Goal: Information Seeking & Learning: Check status

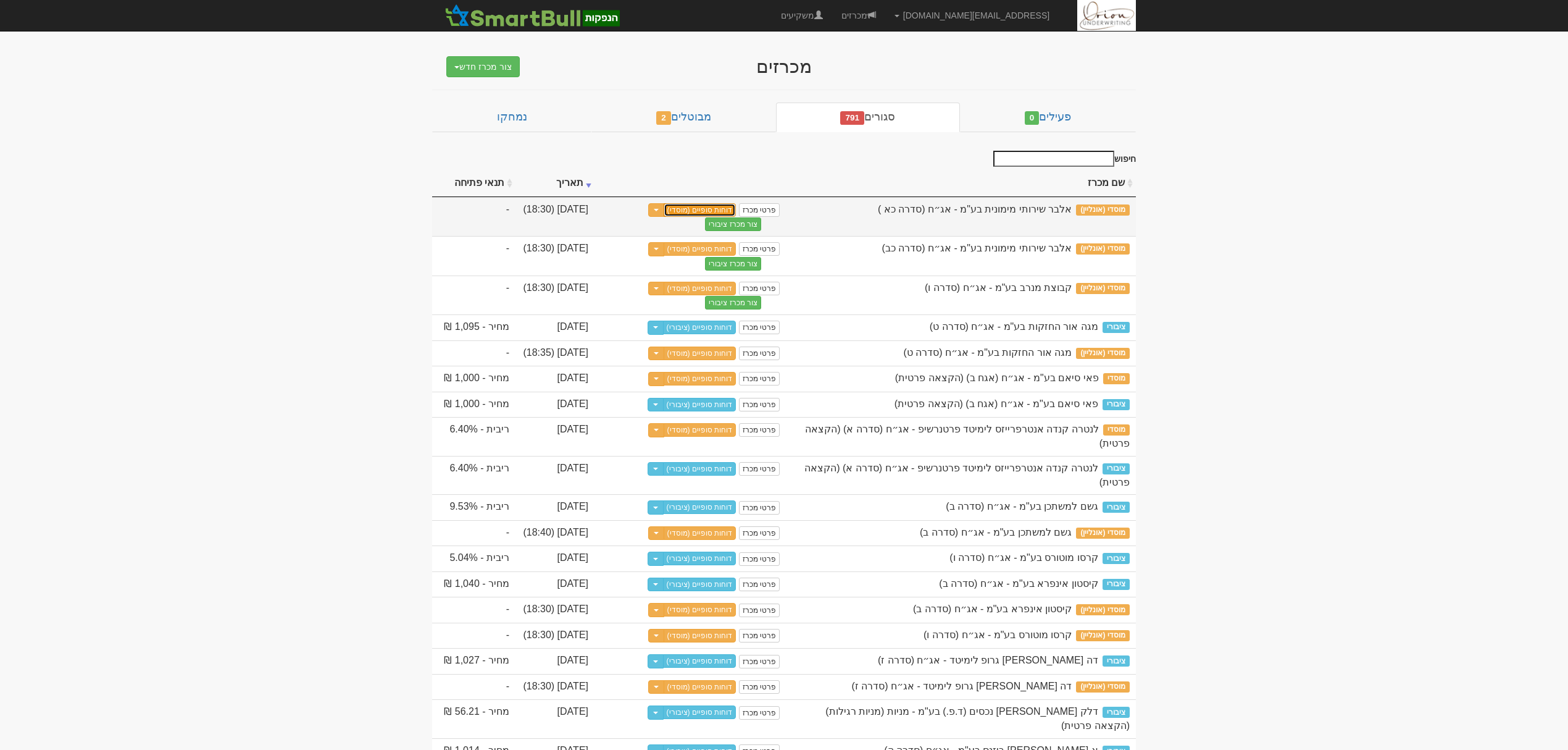
click at [695, 208] on link "דוחות סופיים (מוסדי)" at bounding box center [700, 209] width 73 height 14
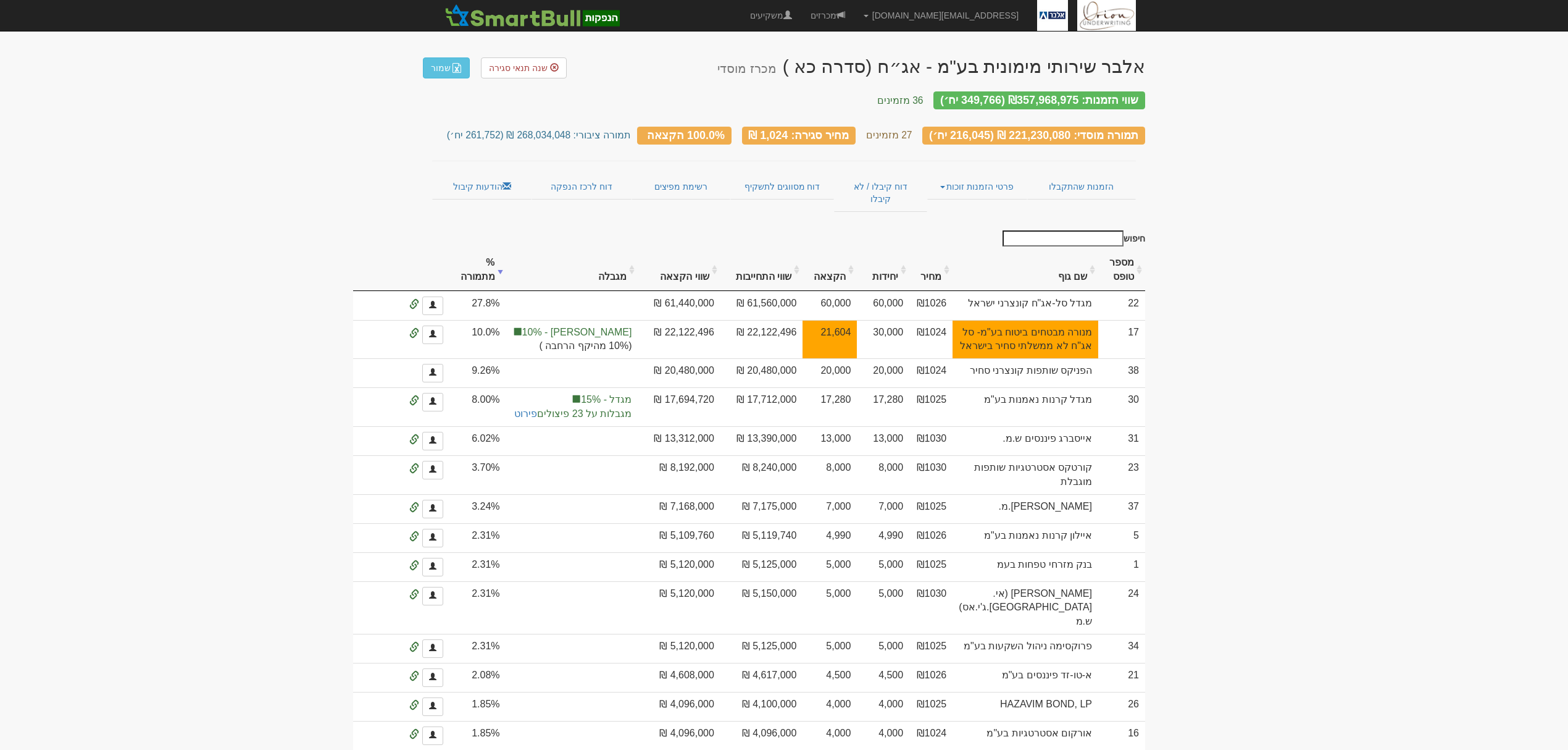
drag, startPoint x: 850, startPoint y: 124, endPoint x: 781, endPoint y: 130, distance: 69.3
click at [781, 130] on div "מחיר סגירה: 1,024 ₪" at bounding box center [799, 135] width 114 height 18
drag, startPoint x: 773, startPoint y: 126, endPoint x: 816, endPoint y: 126, distance: 43.0
click at [816, 126] on div "מחיר סגירה: 1,024 ₪" at bounding box center [799, 135] width 114 height 18
drag, startPoint x: 1105, startPoint y: 463, endPoint x: 1017, endPoint y: 480, distance: 89.6
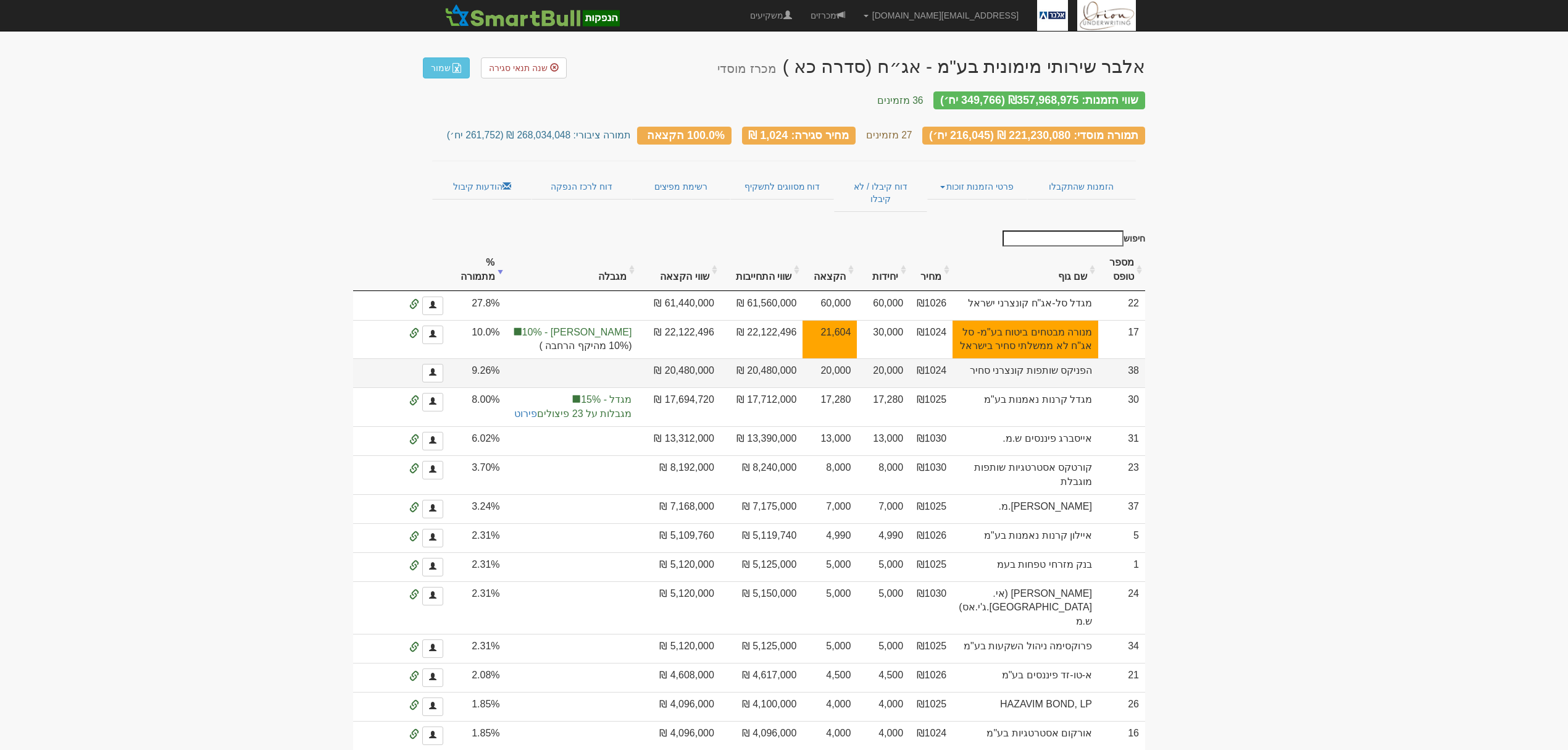
click at [1017, 387] on tr "38 הפניקס שותפות קונצרני סחיר ₪1024 20,000 20,000 20,480,000 ₪ 20,480,000 ₪ 9.2…" at bounding box center [738, 373] width 814 height 29
drag, startPoint x: 796, startPoint y: 441, endPoint x: 749, endPoint y: 447, distance: 47.4
click at [720, 387] on td "20,480,000 ₪" at bounding box center [679, 373] width 82 height 29
drag, startPoint x: 749, startPoint y: 445, endPoint x: 798, endPoint y: 448, distance: 49.1
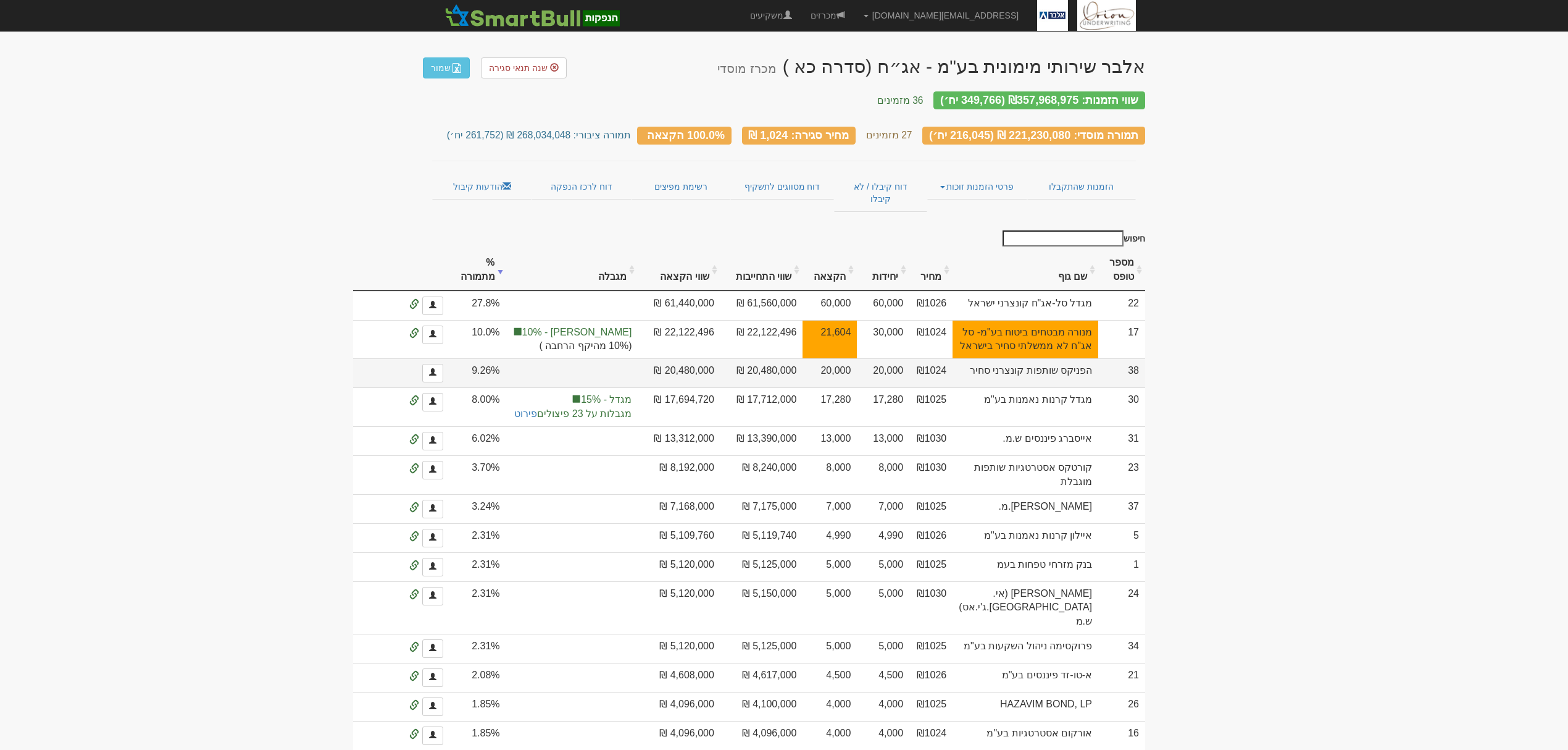
click at [720, 387] on td "20,480,000 ₪" at bounding box center [679, 373] width 82 height 29
drag, startPoint x: 901, startPoint y: 444, endPoint x: 939, endPoint y: 453, distance: 39.1
click at [857, 387] on td "20,000" at bounding box center [830, 373] width 54 height 29
drag, startPoint x: 908, startPoint y: 441, endPoint x: 933, endPoint y: 442, distance: 25.0
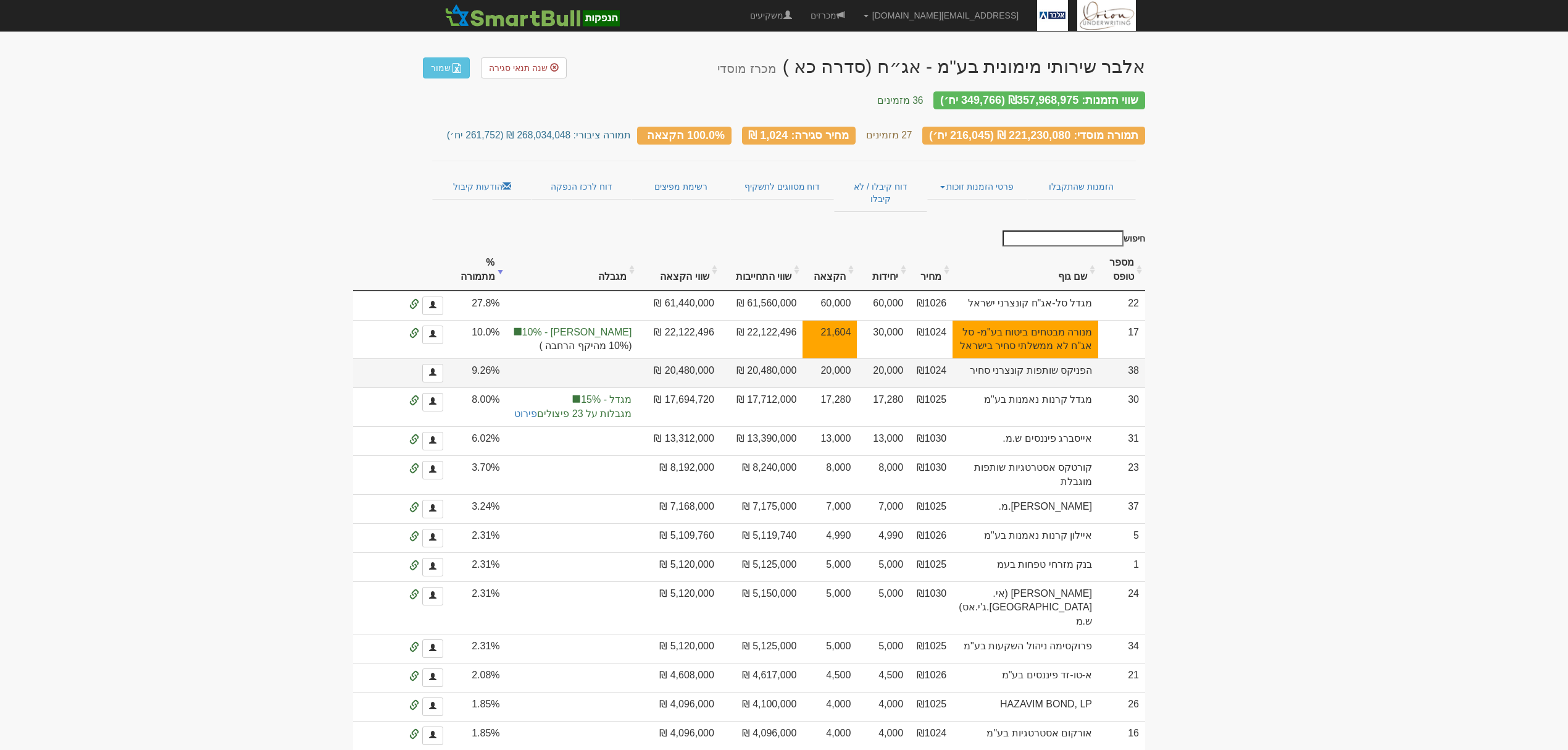
click at [857, 387] on td "20,000" at bounding box center [830, 373] width 54 height 29
drag, startPoint x: 1121, startPoint y: 60, endPoint x: 1040, endPoint y: 62, distance: 81.0
click at [1040, 62] on div "אלבר שירותי מימונית בע"מ - אג״ח (סדרה כא ) מכרז מוסדי" at bounding box center [931, 66] width 428 height 20
drag, startPoint x: 1140, startPoint y: 92, endPoint x: 952, endPoint y: 91, distance: 188.0
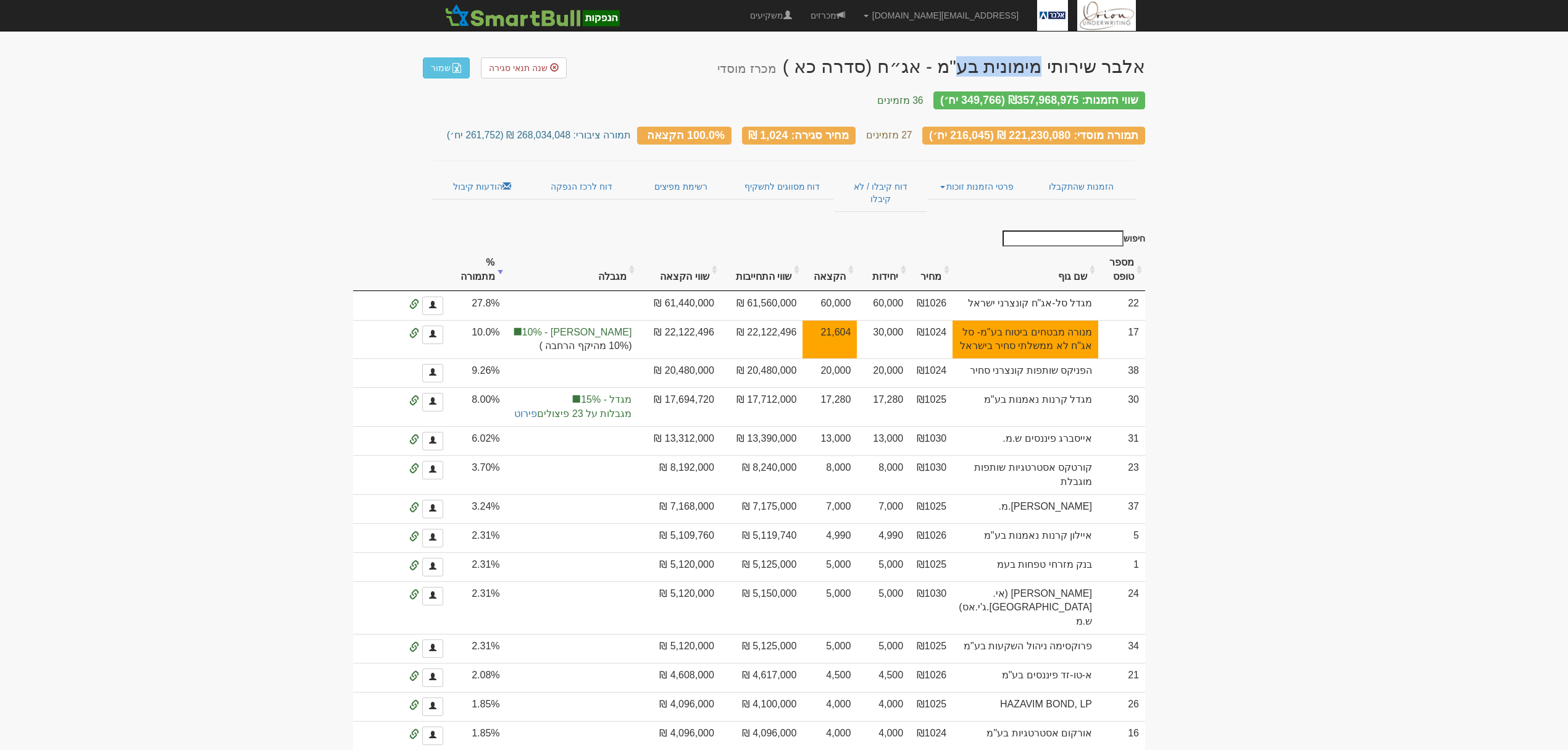
click at [952, 91] on div "שווי הזמנות: ₪357,968,975 (349,766 יח׳)" at bounding box center [1039, 100] width 212 height 18
click at [1124, 126] on div "תמורה מוסדי: 221,230,080 ₪ (216,045 יח׳)" at bounding box center [1033, 135] width 223 height 18
drag, startPoint x: 1126, startPoint y: 120, endPoint x: 1065, endPoint y: 114, distance: 61.3
click at [1119, 126] on div "תמורה מוסדי: 221,230,080 ₪ (216,045 יח׳)" at bounding box center [1033, 135] width 223 height 18
drag, startPoint x: 1116, startPoint y: 119, endPoint x: 1024, endPoint y: 120, distance: 92.0
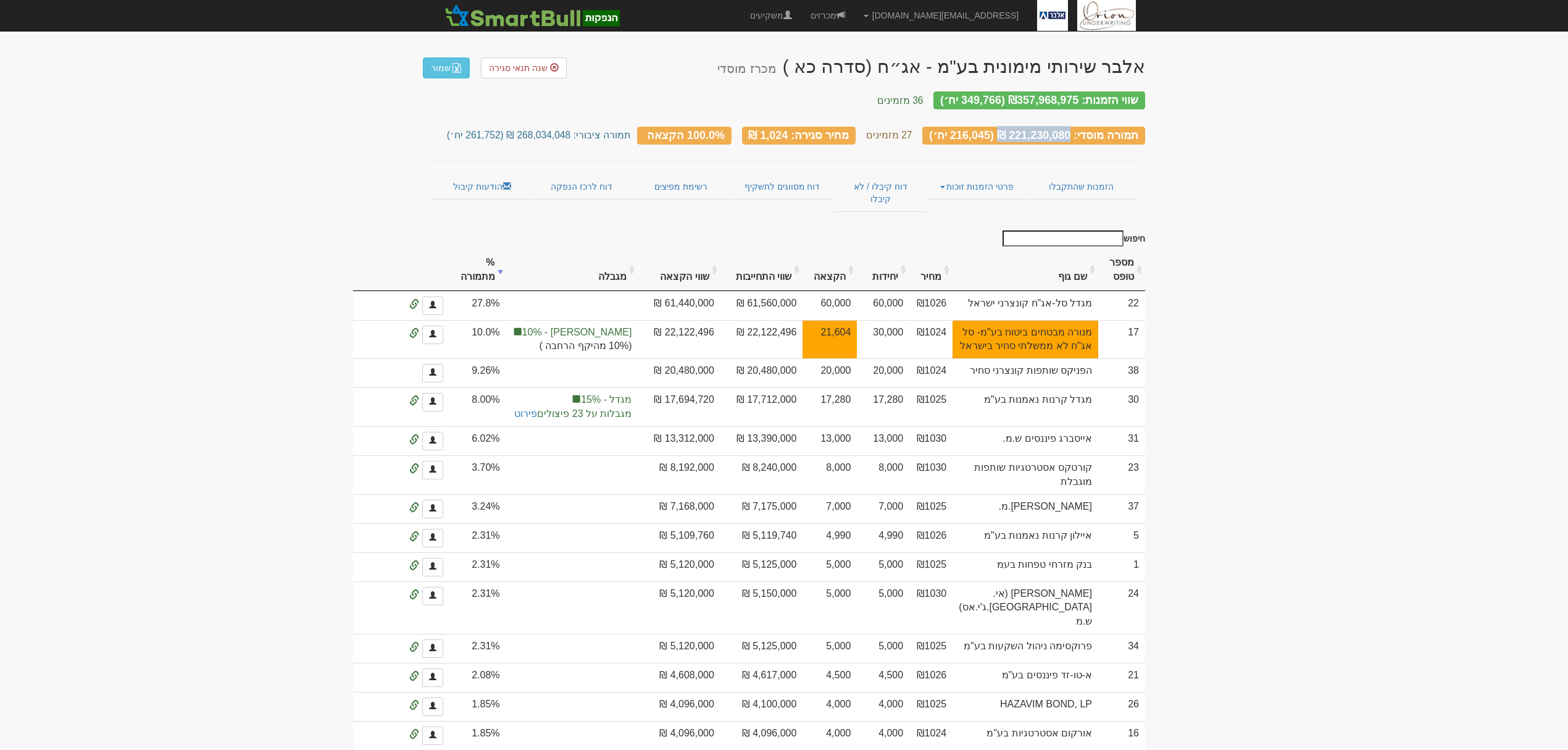
click at [1024, 126] on div "תמורה מוסדי: 221,230,080 ₪ (216,045 יח׳)" at bounding box center [1033, 135] width 223 height 18
click at [1028, 126] on div "תמורה מוסדי: 221,230,080 ₪ (216,045 יח׳)" at bounding box center [1033, 135] width 223 height 18
click at [1124, 131] on div "תמורה מוסדי: 221,230,080 ₪ (216,045 יח׳)" at bounding box center [1033, 135] width 223 height 18
drag, startPoint x: 1136, startPoint y: 126, endPoint x: 961, endPoint y: 129, distance: 175.0
click at [961, 129] on div "תמורה מוסדי: 221,230,080 ₪ (216,045 יח׳)" at bounding box center [1033, 135] width 223 height 18
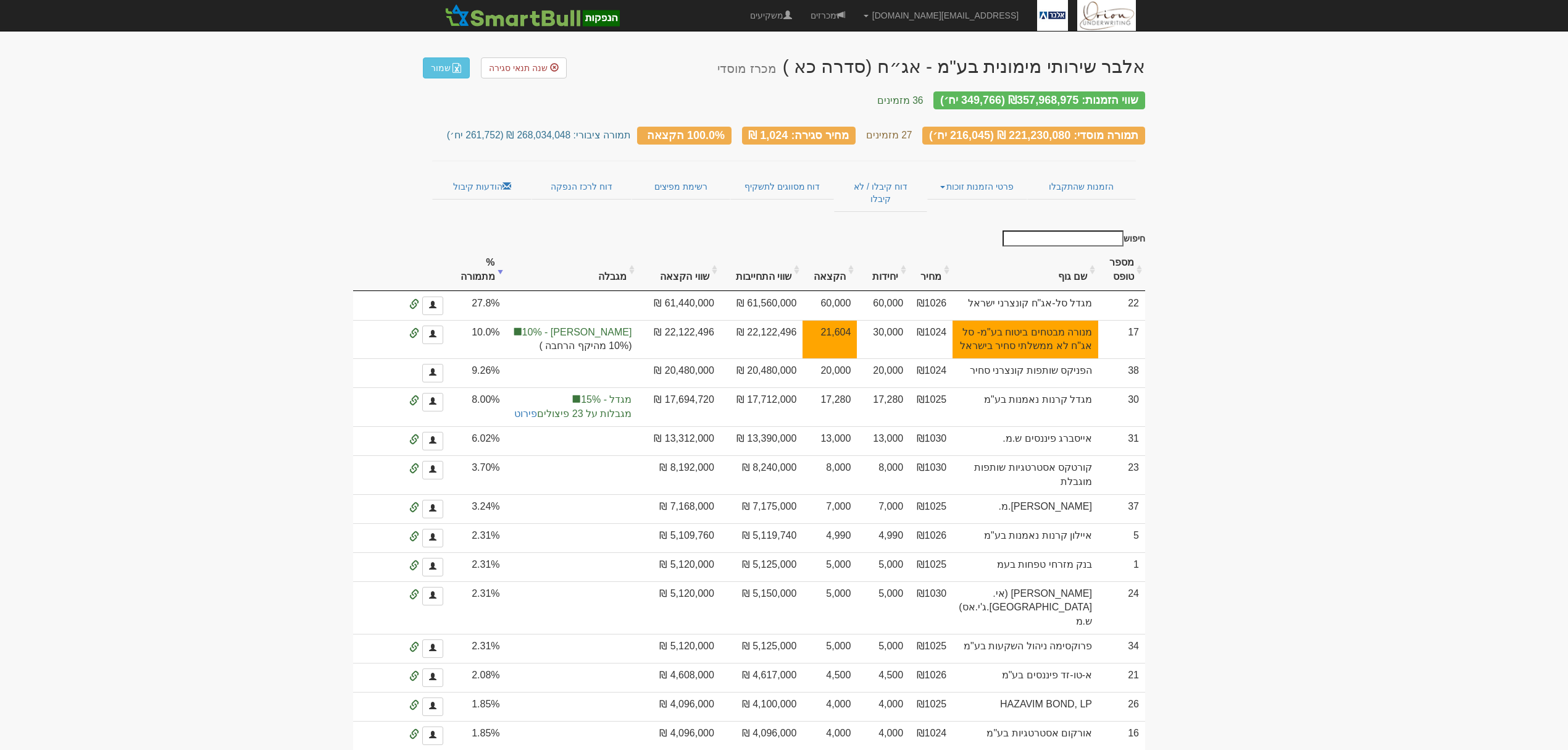
click at [1115, 93] on div "שווי הזמנות: ₪357,968,975 (349,766 יח׳)" at bounding box center [1039, 100] width 212 height 18
drag, startPoint x: 1149, startPoint y: 89, endPoint x: 949, endPoint y: 80, distance: 200.2
click at [949, 80] on body "hanpaka@orion-uw.com הגדרות חשבונות הנפקה תבניות הודעות קיבול" at bounding box center [784, 722] width 1568 height 1445
drag, startPoint x: 1141, startPoint y: 119, endPoint x: 937, endPoint y: 127, distance: 204.2
click at [937, 127] on div "תמורה מוסדי: 221,230,080 ₪ (216,045 יח׳)" at bounding box center [1033, 135] width 223 height 18
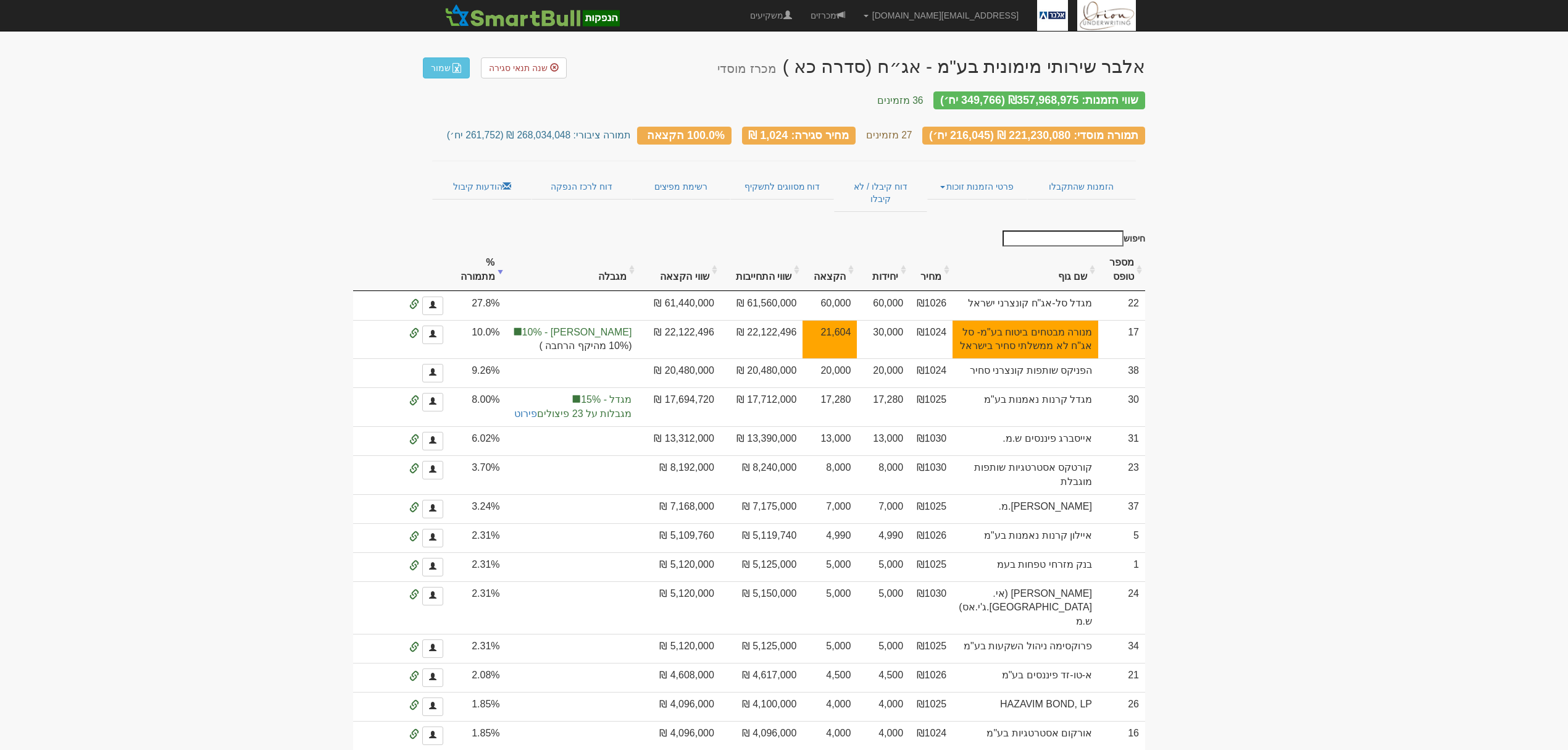
click at [790, 136] on div "תמורה מוסדי: 221,230,080 ₪ (216,045 יח׳) 27 מזמינים מחיר סגירה: 1,024 ₪ 100.0% …" at bounding box center [784, 130] width 722 height 34
click at [791, 126] on div "מחיר סגירה: 1,024 ₪" at bounding box center [799, 135] width 114 height 18
click at [870, 176] on link "דוח קיבלו / לא קיבלו" at bounding box center [881, 193] width 94 height 38
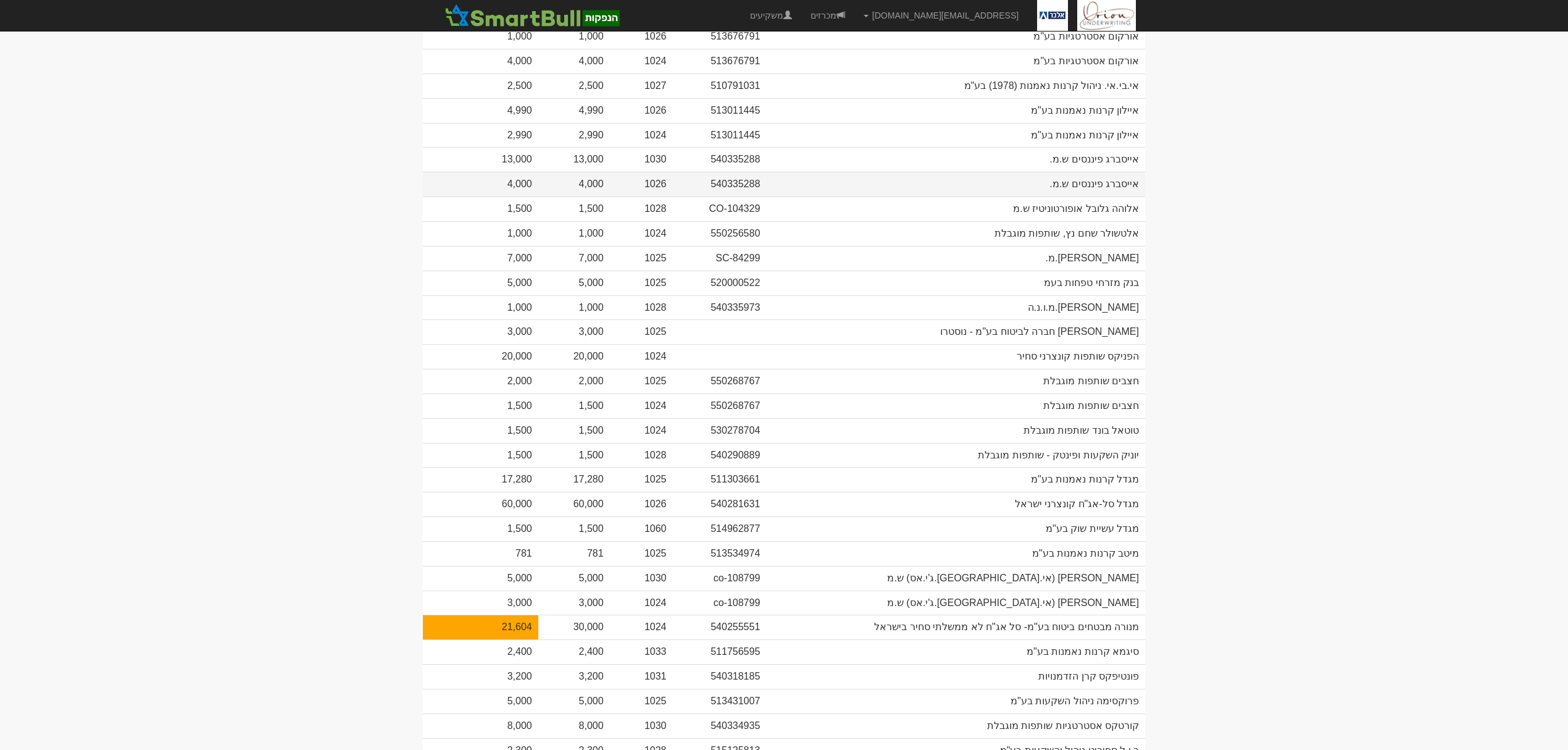
scroll to position [412, 0]
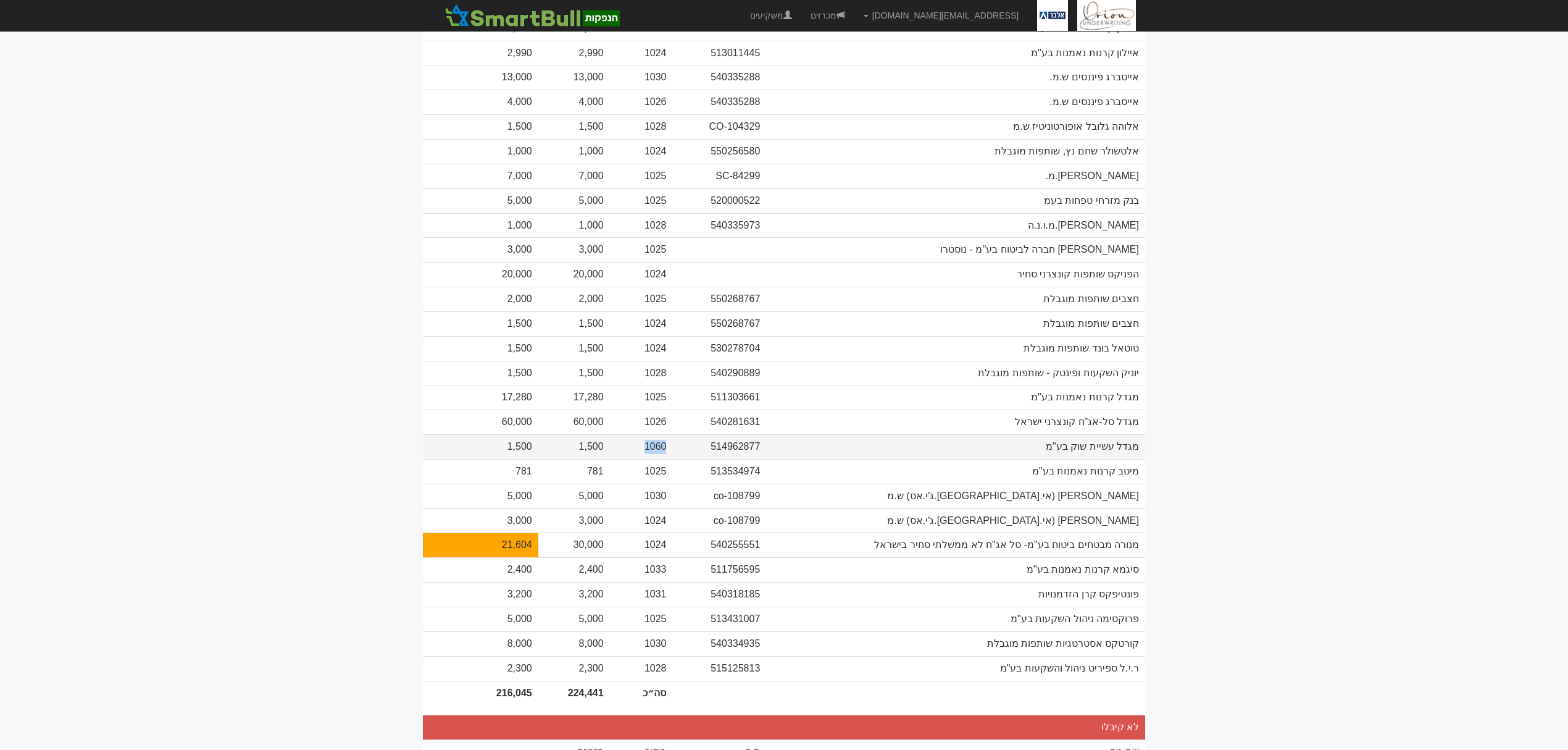
drag, startPoint x: 665, startPoint y: 428, endPoint x: 647, endPoint y: 423, distance: 18.7
click at [647, 434] on td "1060" at bounding box center [641, 446] width 63 height 25
click at [690, 459] on td "513534974" at bounding box center [718, 471] width 94 height 25
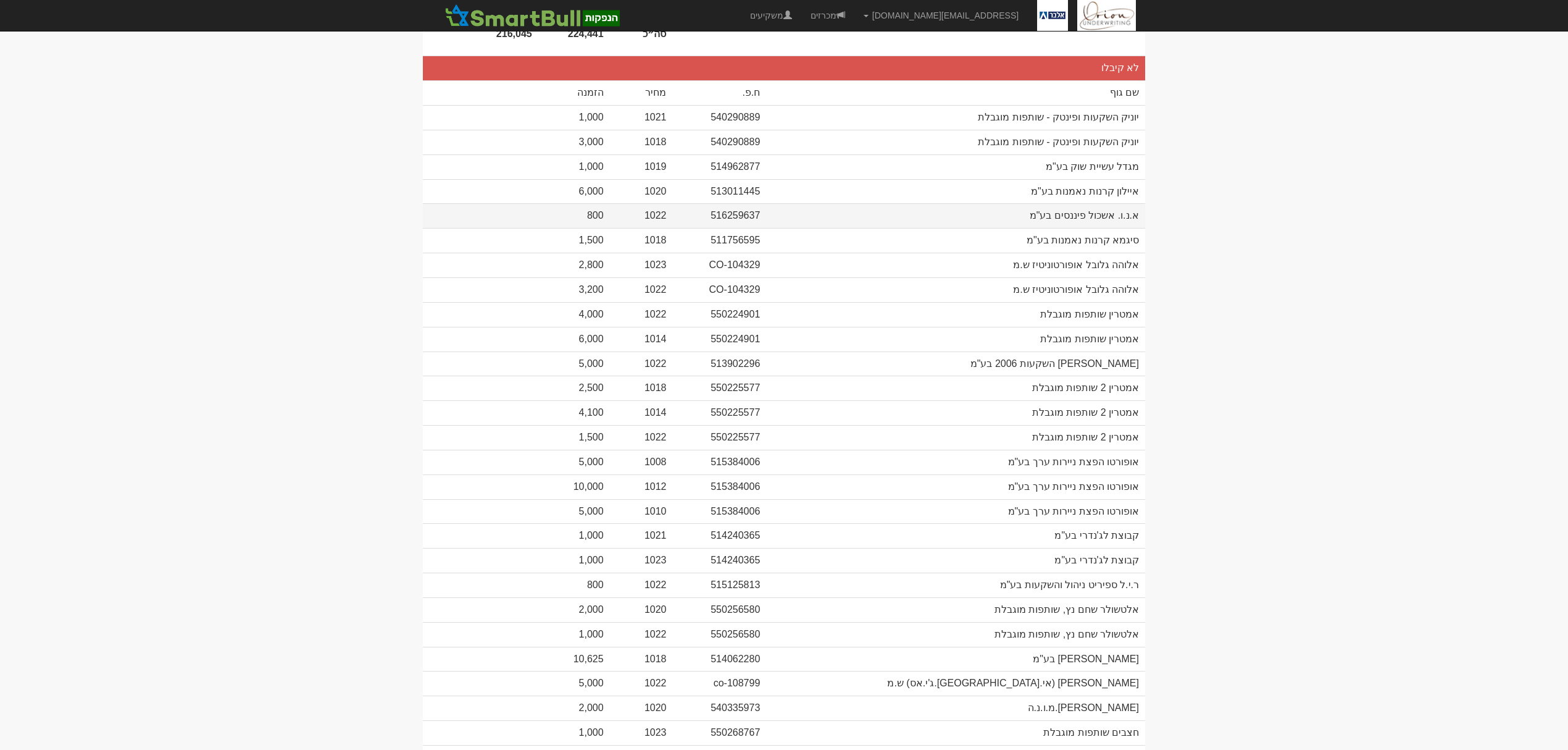
scroll to position [988, 0]
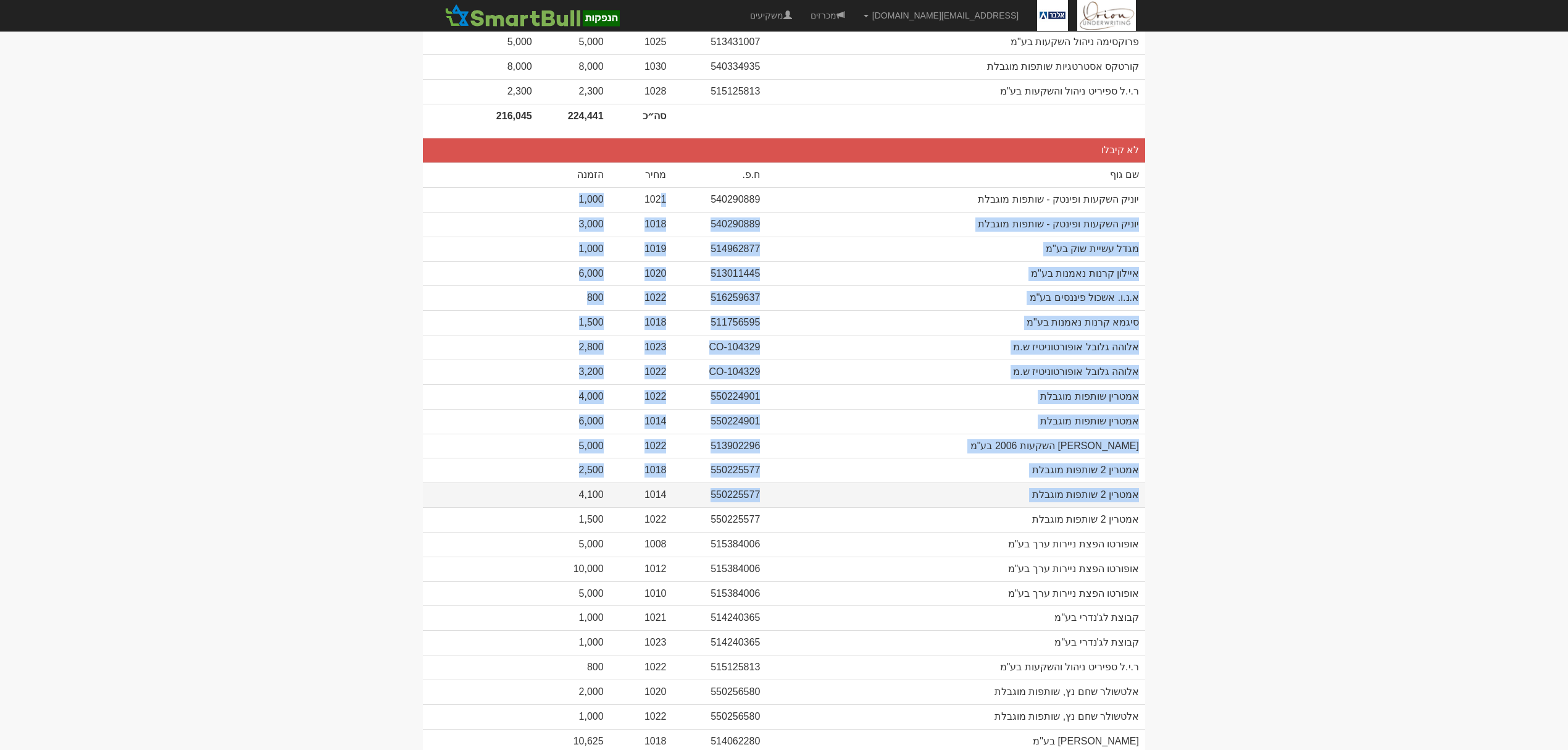
drag, startPoint x: 660, startPoint y: 186, endPoint x: 680, endPoint y: 474, distance: 288.7
click at [680, 474] on tbody "HAZAVIM BOND, LP CO-107905 1025" at bounding box center [784, 170] width 722 height 1708
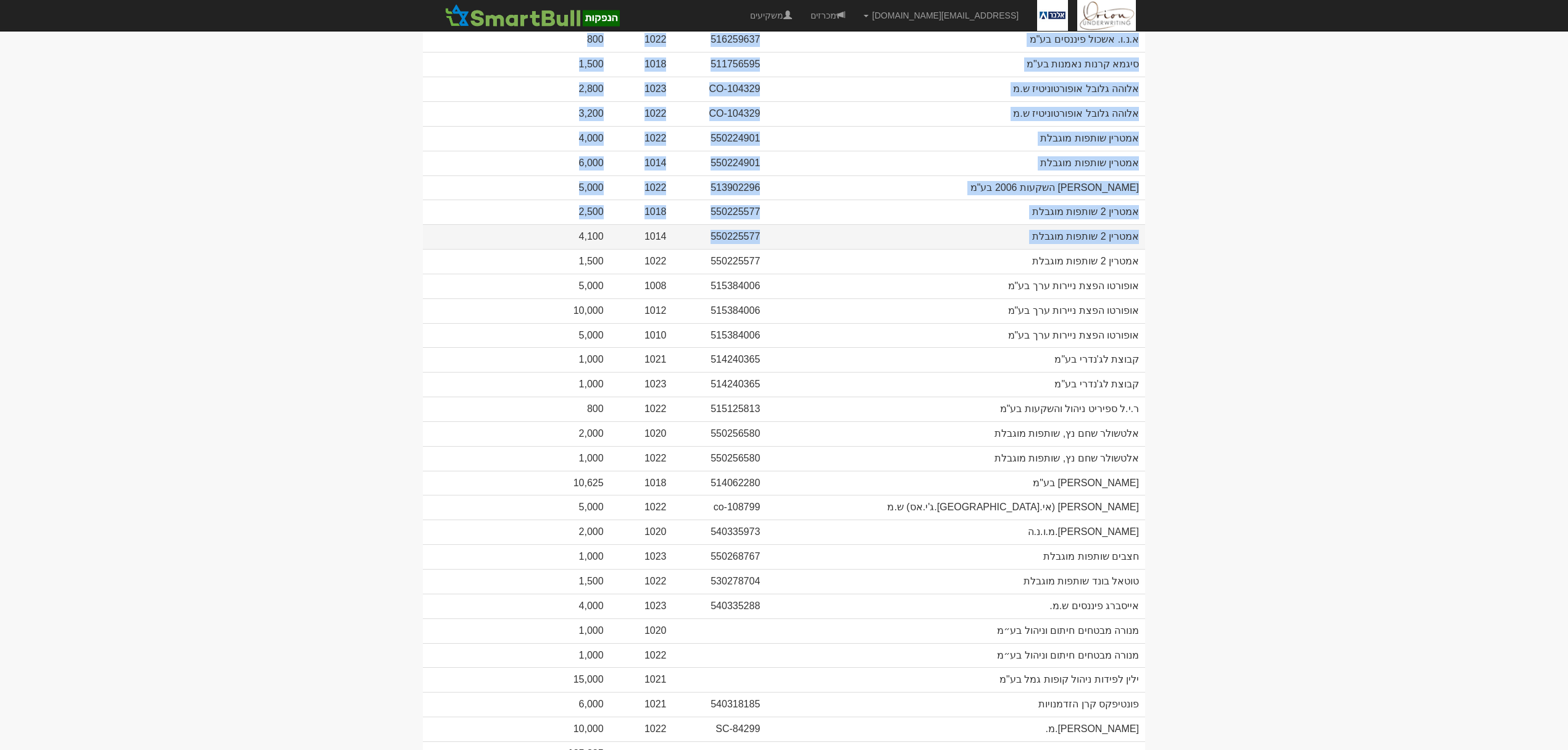
scroll to position [1254, 0]
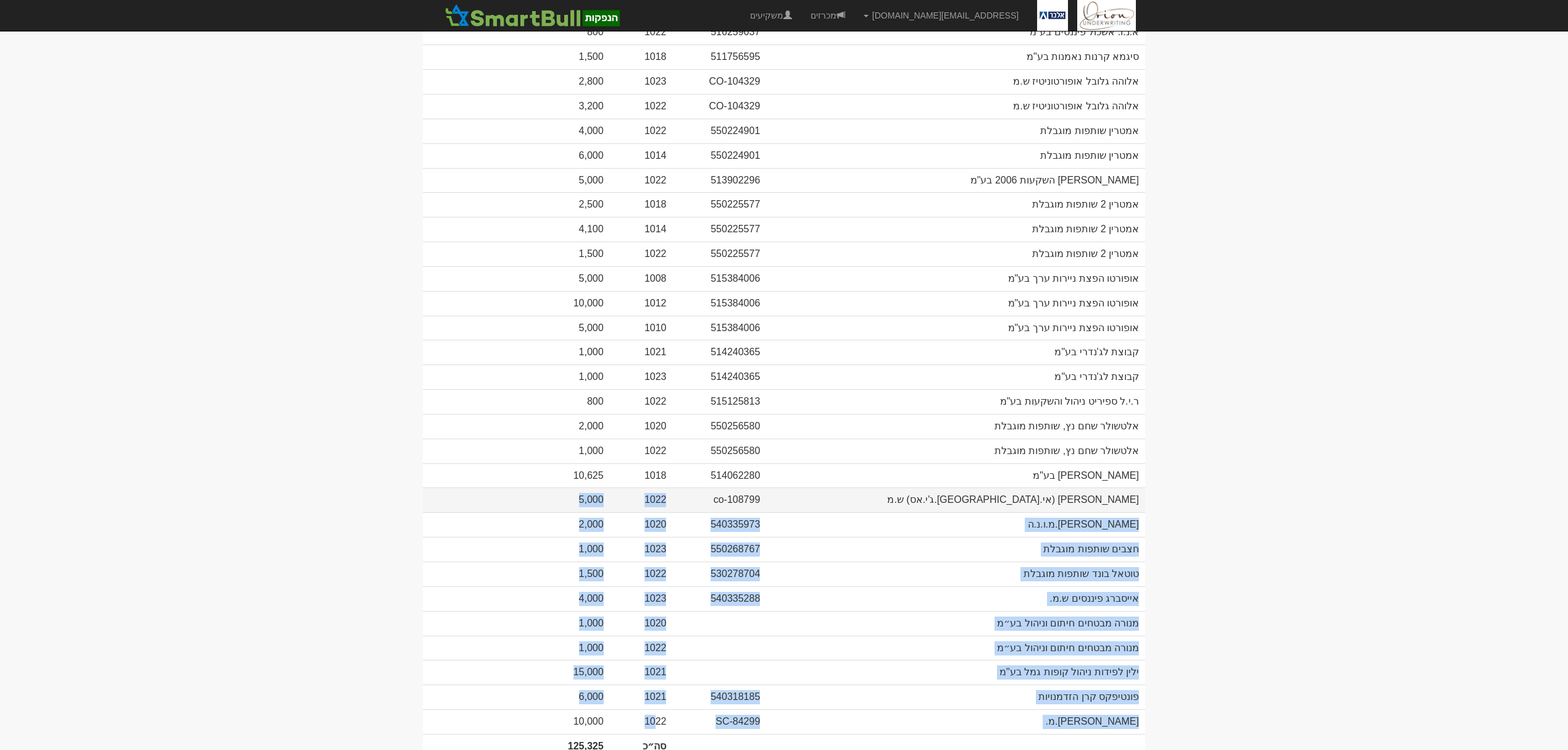
drag, startPoint x: 653, startPoint y: 719, endPoint x: 675, endPoint y: 494, distance: 226.1
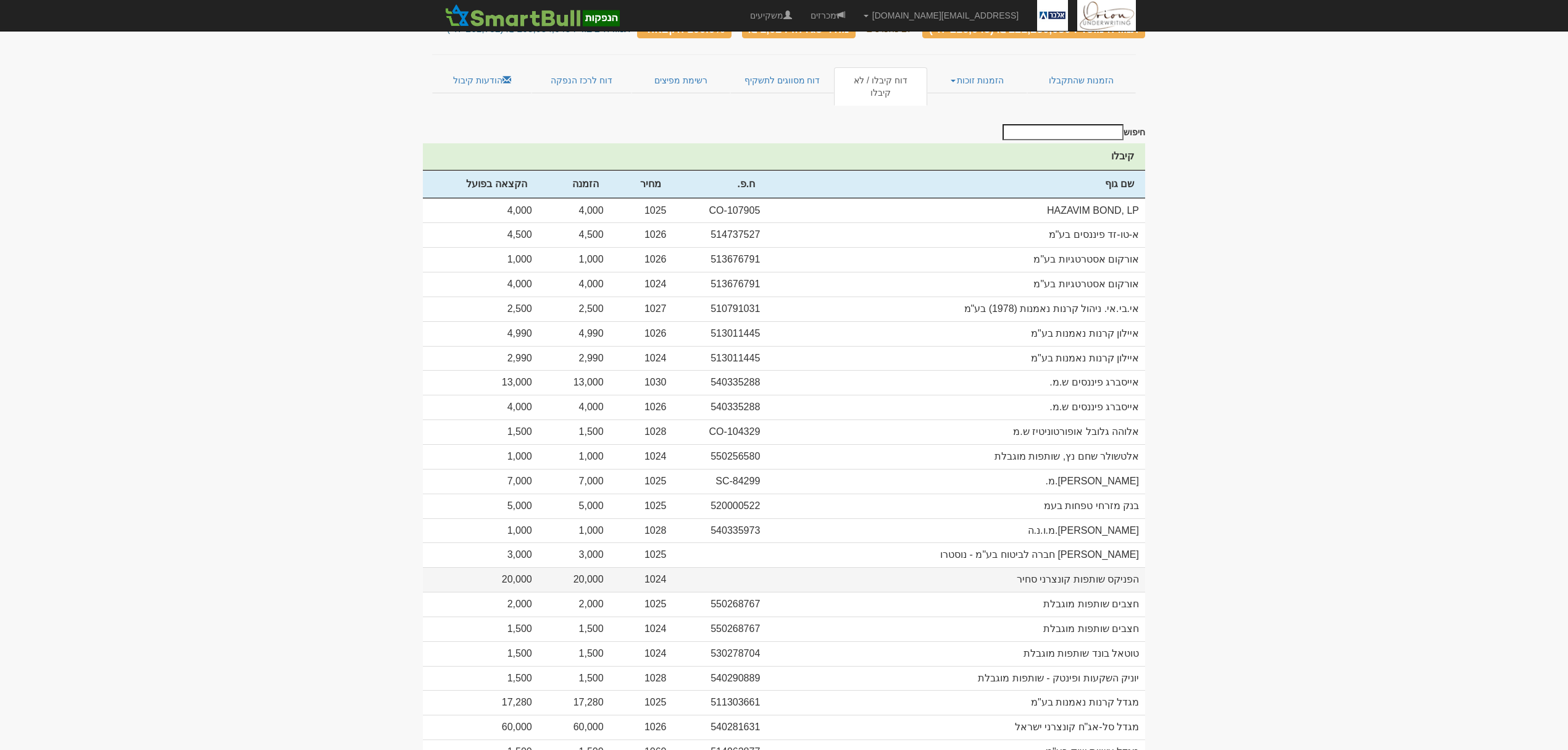
scroll to position [102, 0]
